Goal: Transaction & Acquisition: Purchase product/service

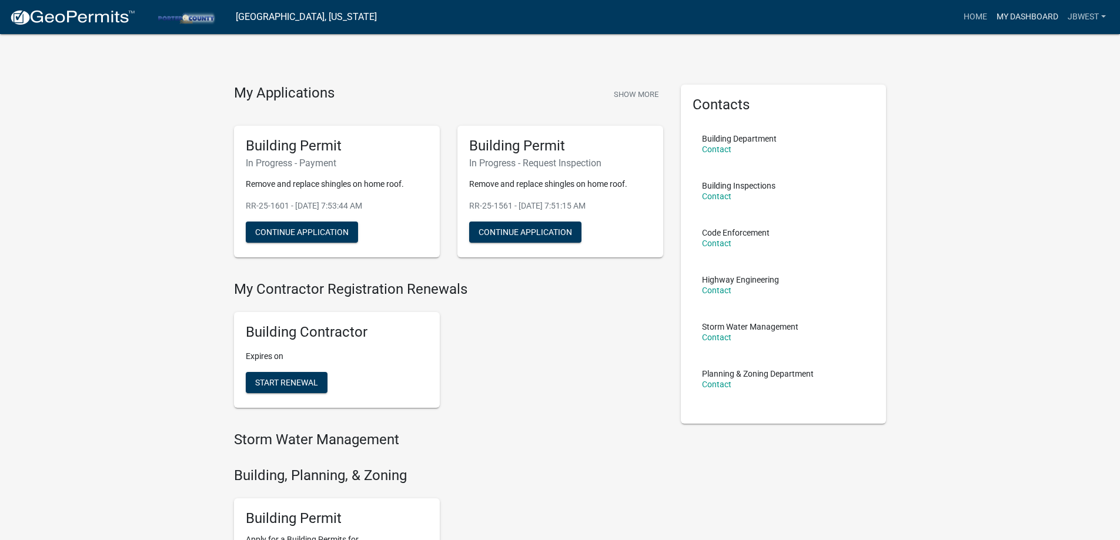
click at [1004, 18] on link "My Dashboard" at bounding box center [1027, 17] width 71 height 22
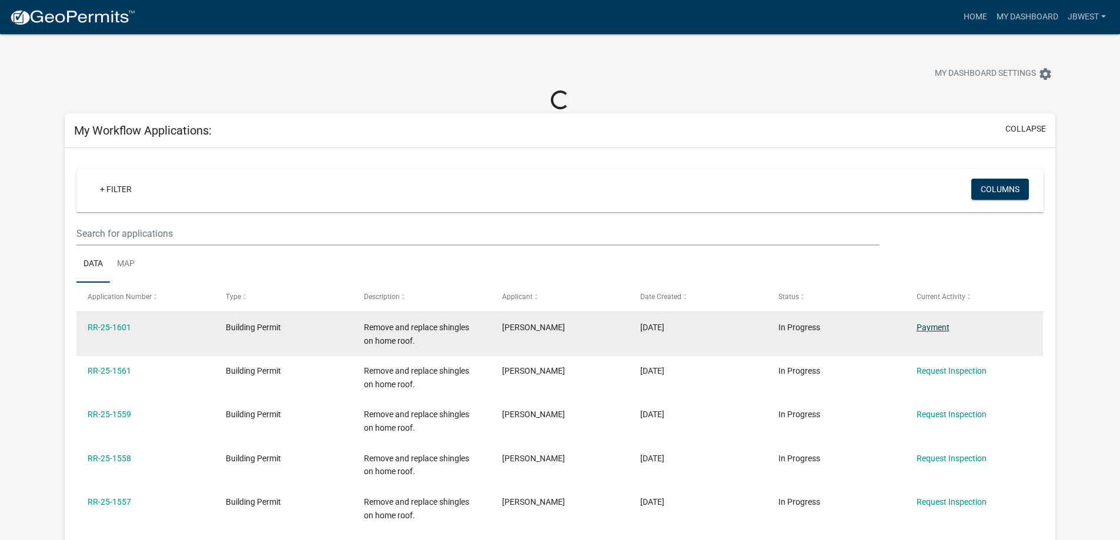
click at [930, 330] on link "Payment" at bounding box center [933, 327] width 33 height 9
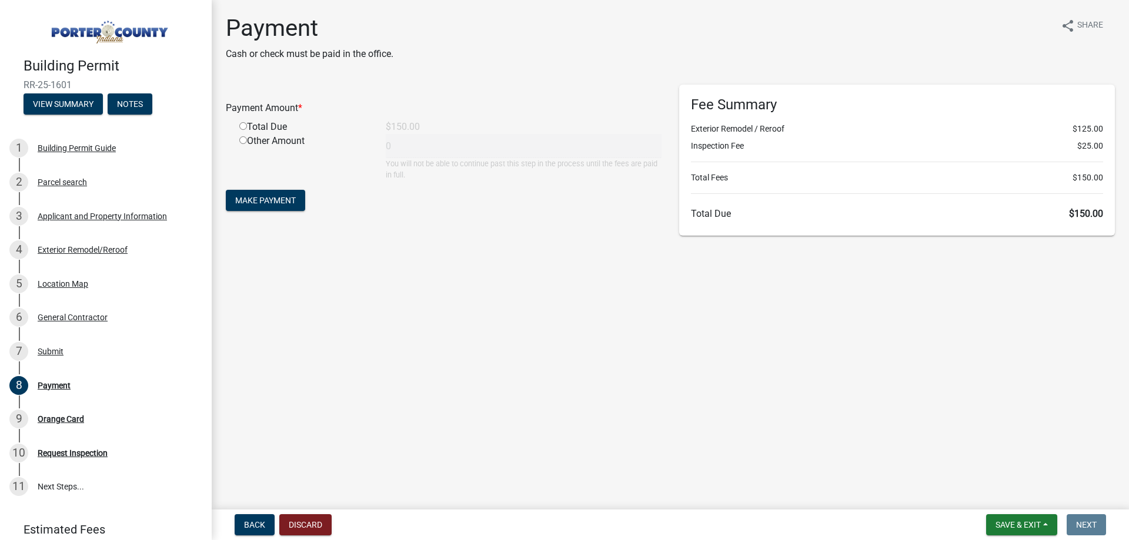
drag, startPoint x: 242, startPoint y: 125, endPoint x: 247, endPoint y: 129, distance: 6.7
click at [242, 124] on input "radio" at bounding box center [243, 126] width 8 height 8
radio input "true"
type input "150"
click at [278, 188] on form "Payment Amount * Total Due $150.00 Other Amount 150 You will not be able to con…" at bounding box center [444, 149] width 436 height 129
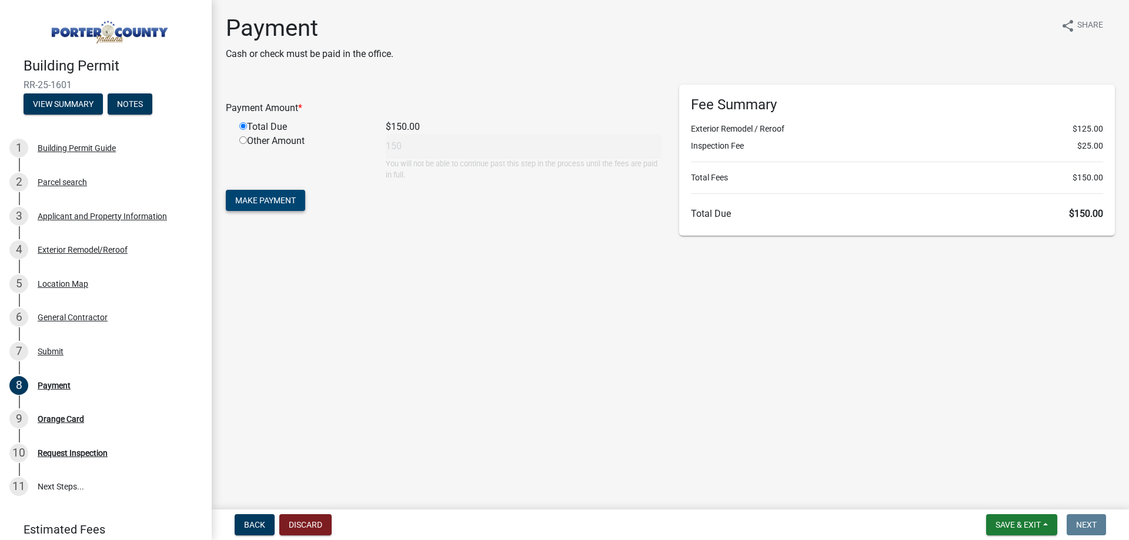
click at [289, 202] on span "Make Payment" at bounding box center [265, 200] width 61 height 9
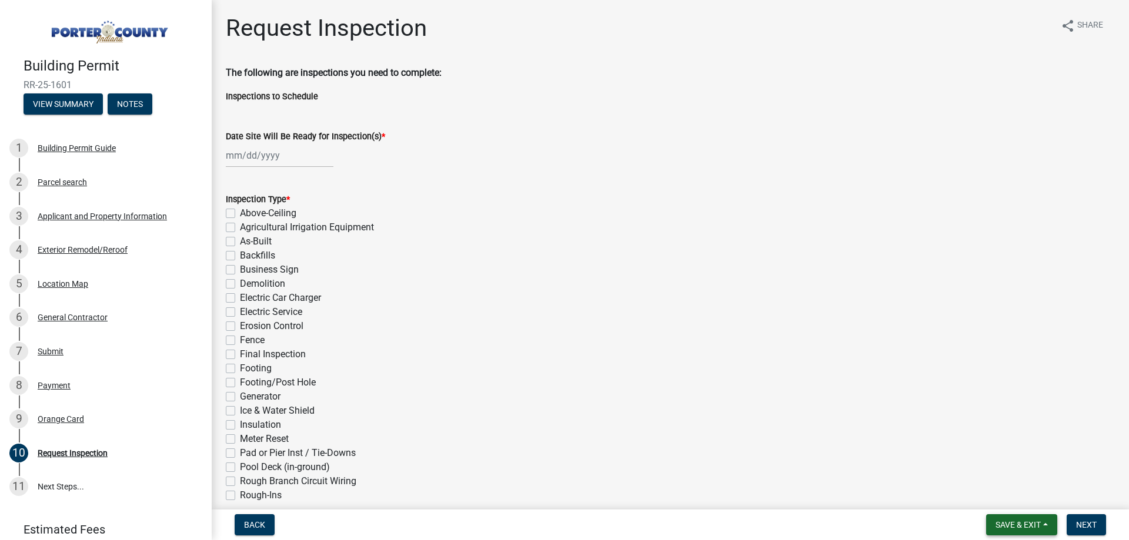
click at [1011, 532] on button "Save & Exit" at bounding box center [1021, 525] width 71 height 21
click at [1000, 501] on button "Save & Exit" at bounding box center [1010, 494] width 94 height 28
